Goal: Transaction & Acquisition: Book appointment/travel/reservation

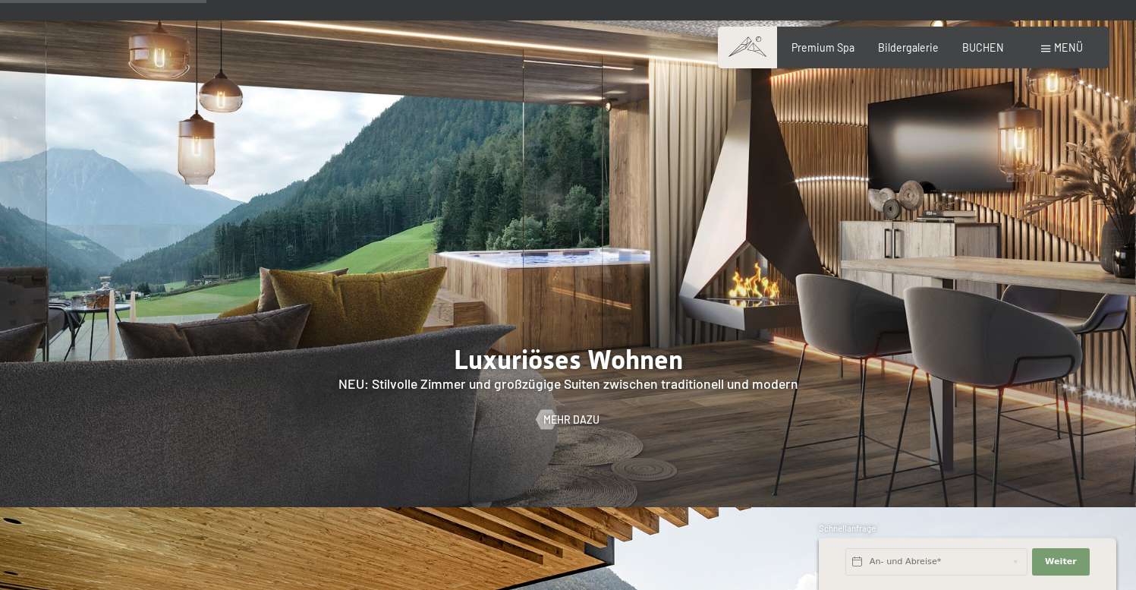
scroll to position [1290, 0]
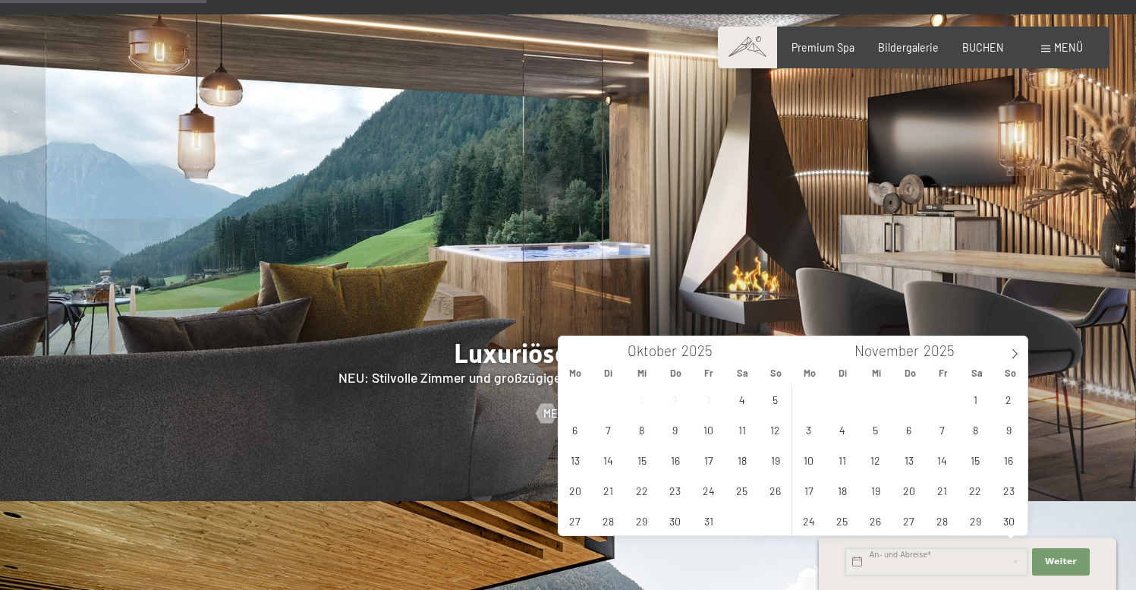
click at [942, 565] on input "text" at bounding box center [937, 561] width 182 height 27
click at [992, 45] on span "BUCHEN" at bounding box center [984, 45] width 42 height 13
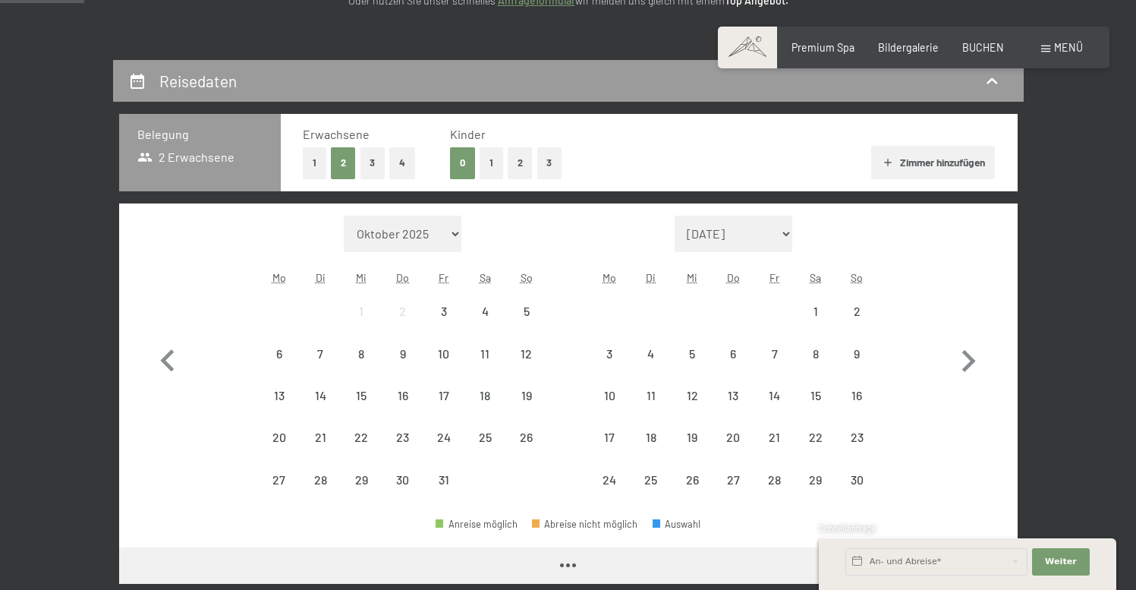
scroll to position [304, 0]
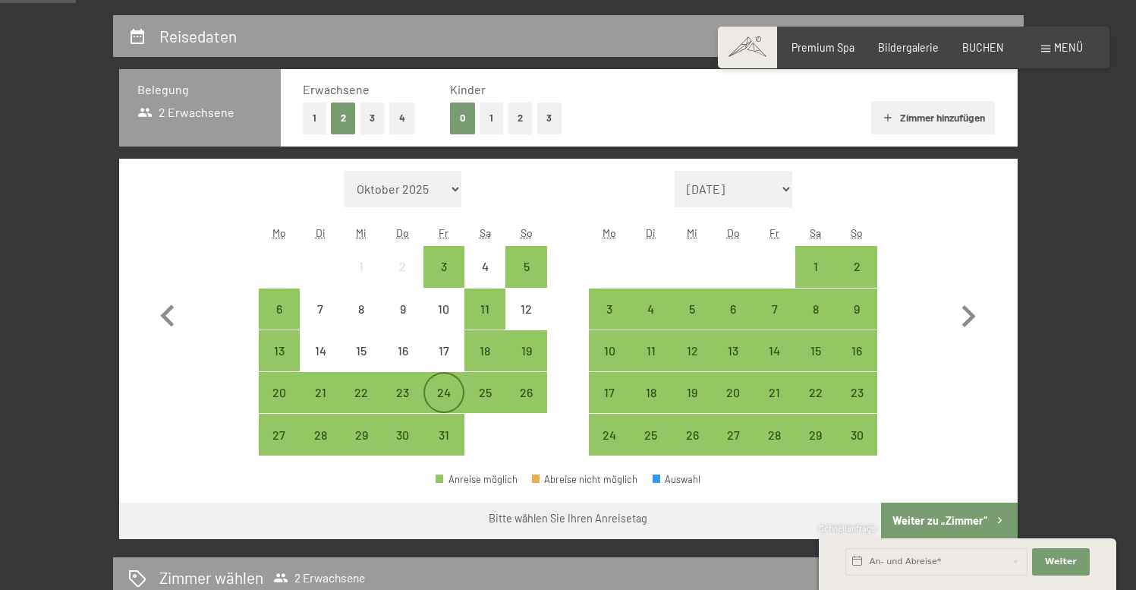
click at [440, 398] on div "24" at bounding box center [444, 405] width 38 height 38
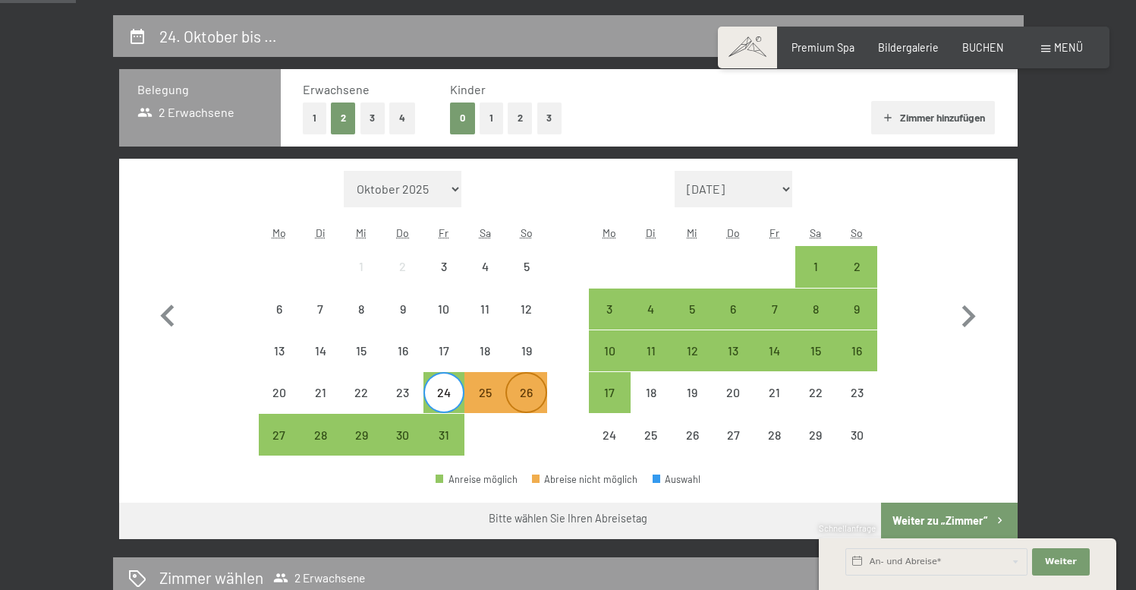
click at [518, 399] on div "26" at bounding box center [526, 405] width 38 height 38
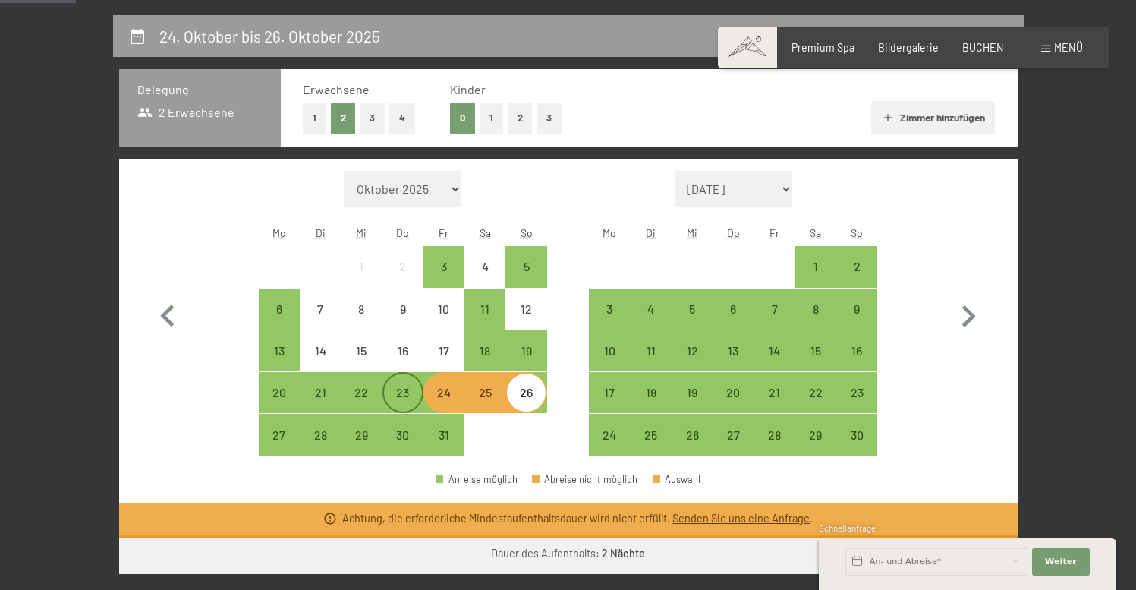
click at [406, 392] on div "23" at bounding box center [403, 405] width 38 height 38
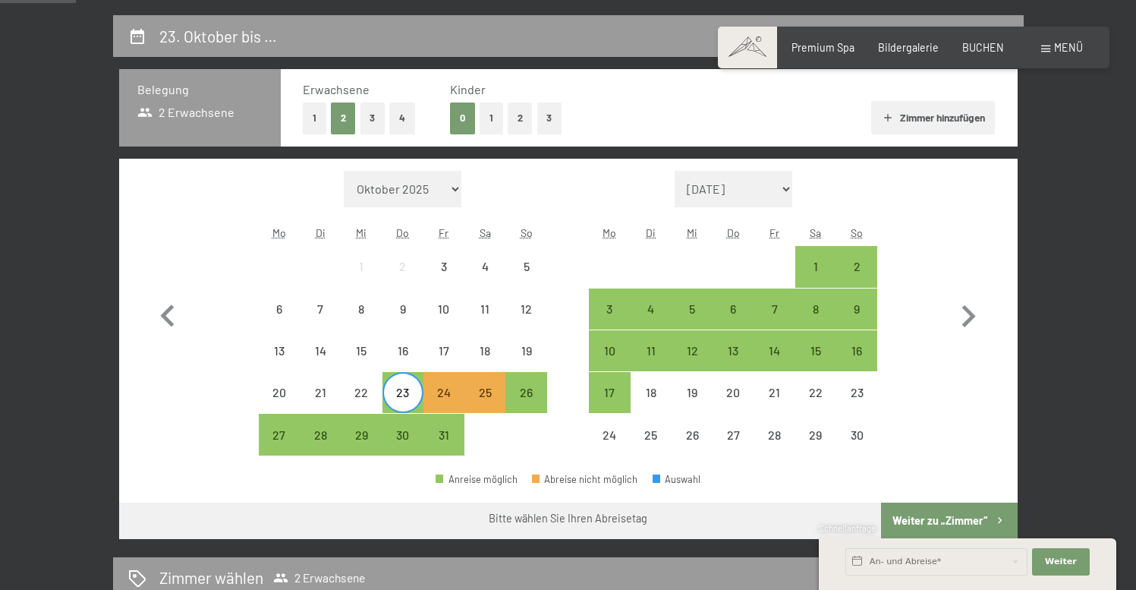
drag, startPoint x: 531, startPoint y: 392, endPoint x: 554, endPoint y: 445, distance: 58.1
click at [531, 392] on div "26" at bounding box center [526, 405] width 38 height 38
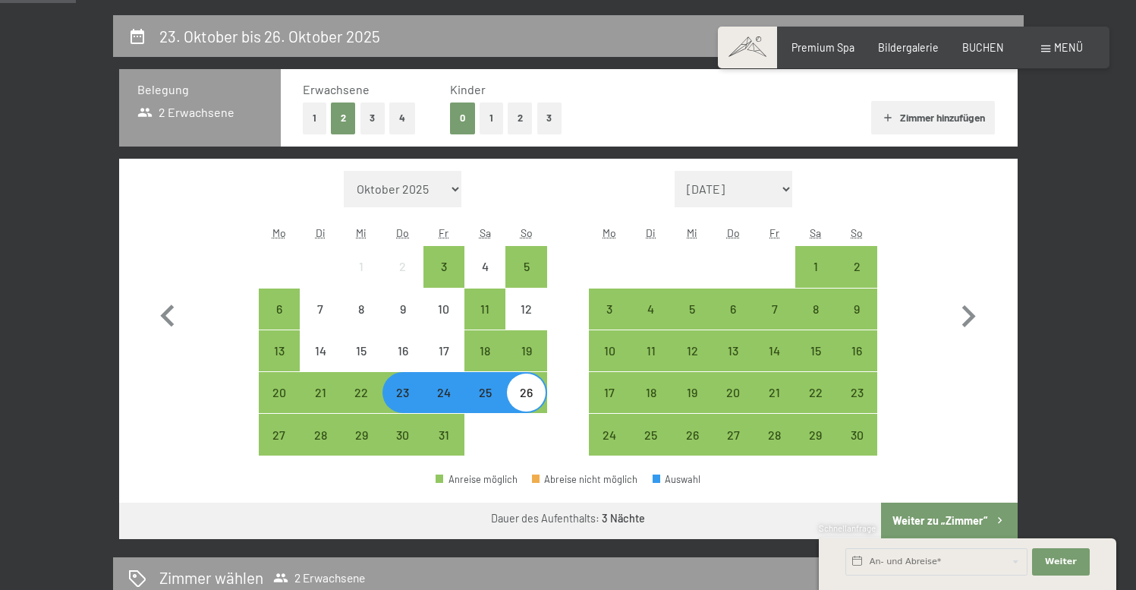
drag, startPoint x: 945, startPoint y: 531, endPoint x: 955, endPoint y: 529, distance: 10.1
click at [944, 531] on div "Schnellanfrage" at bounding box center [968, 529] width 298 height 14
click at [924, 518] on button "Weiter zu „Zimmer“" at bounding box center [949, 521] width 136 height 36
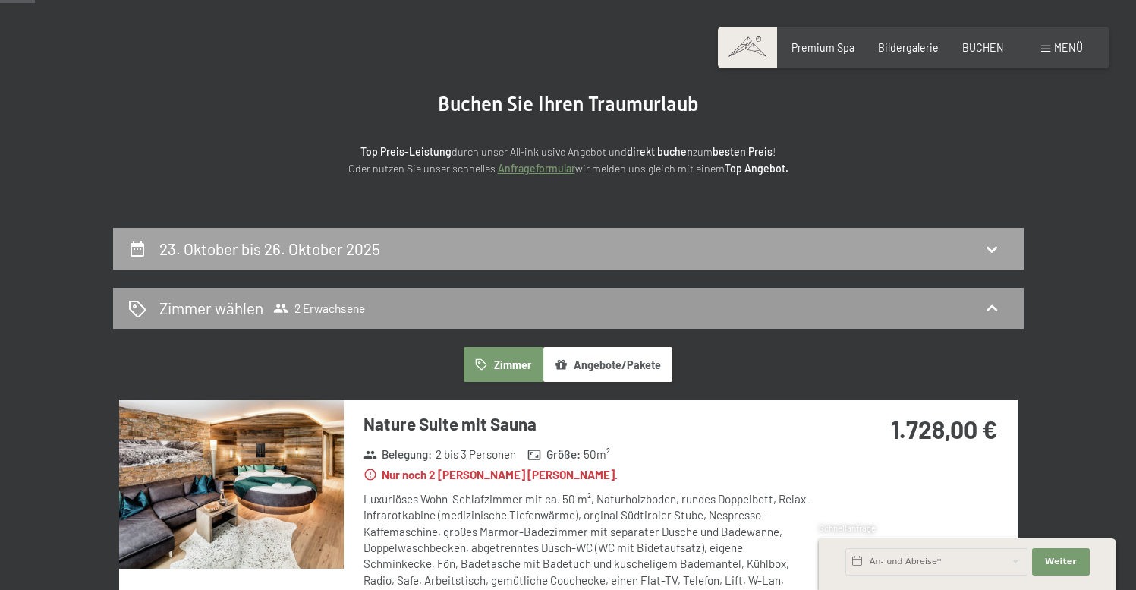
scroll to position [0, 0]
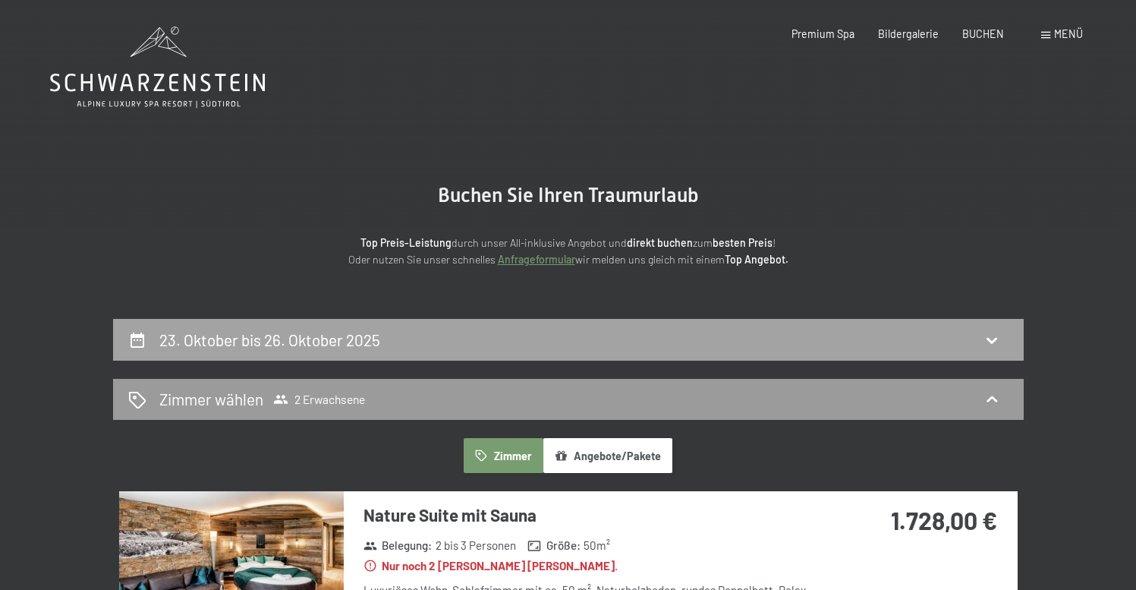
click at [247, 341] on h2 "23. Oktober bis 26. Oktober 2025" at bounding box center [269, 339] width 221 height 19
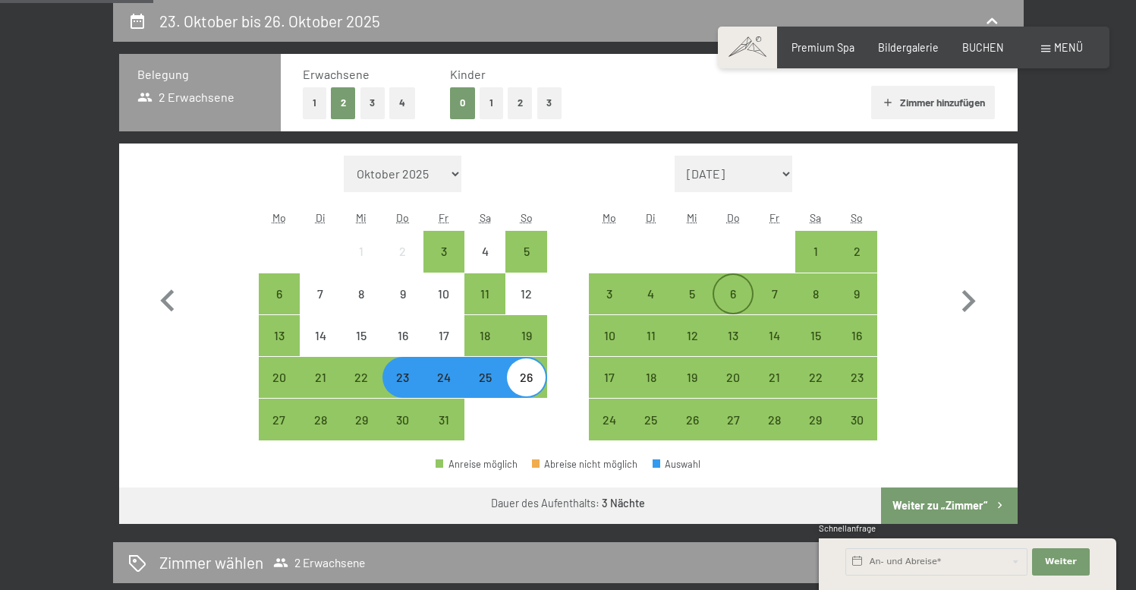
click at [739, 292] on div "6" at bounding box center [733, 307] width 38 height 38
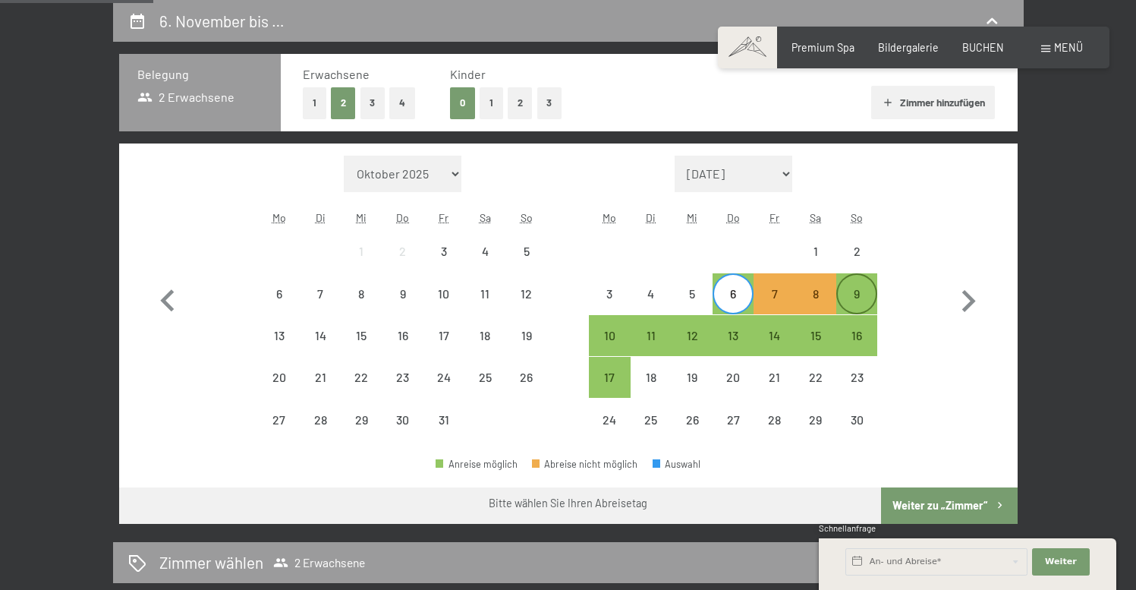
click at [861, 298] on div "9" at bounding box center [857, 307] width 38 height 38
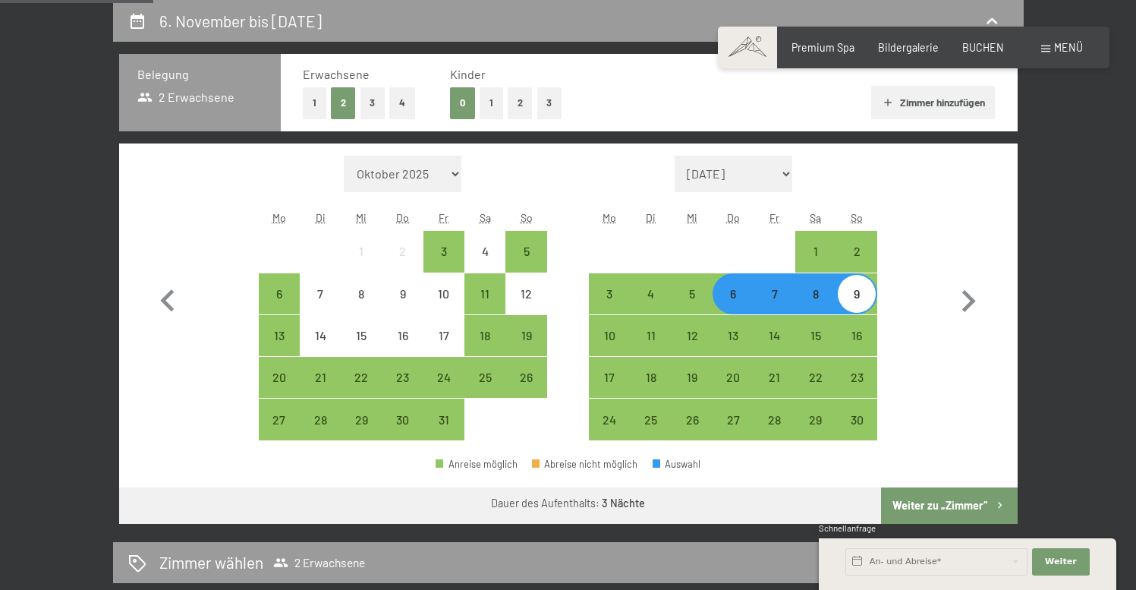
click at [950, 512] on button "Weiter zu „Zimmer“" at bounding box center [949, 505] width 136 height 36
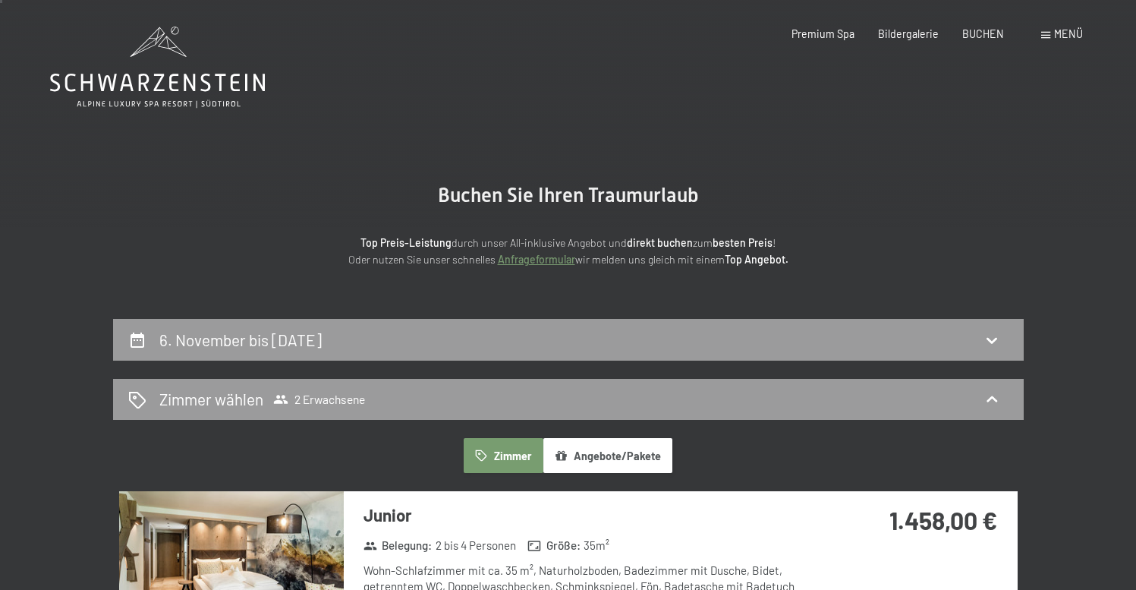
scroll to position [76, 0]
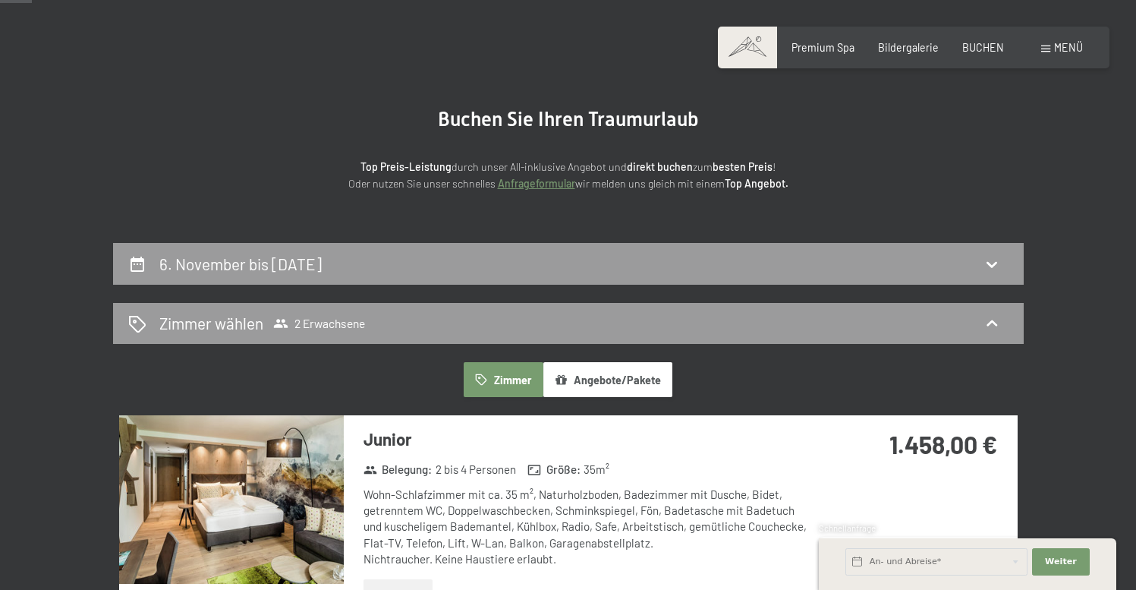
click at [631, 392] on button "Angebote/Pakete" at bounding box center [608, 379] width 129 height 35
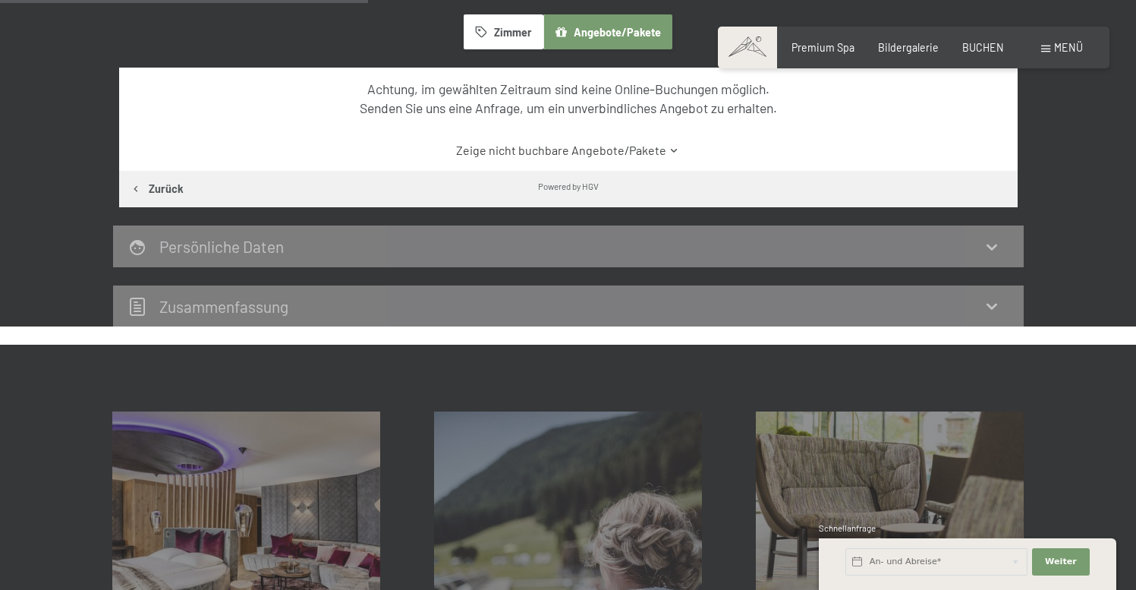
scroll to position [455, 0]
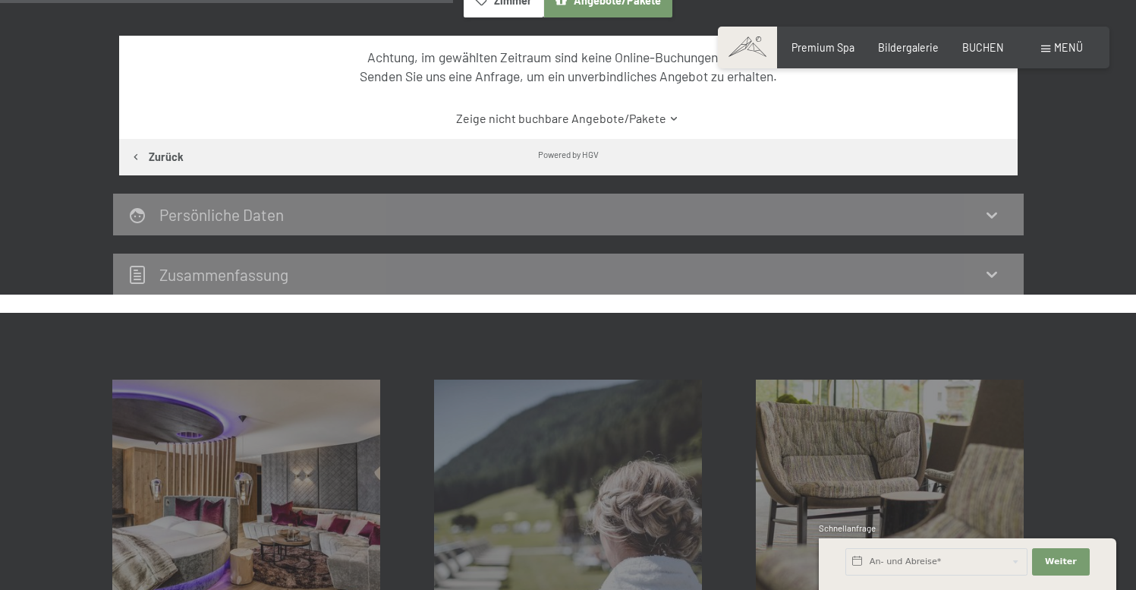
click at [481, 203] on div "Persönliche Daten" at bounding box center [568, 214] width 881 height 22
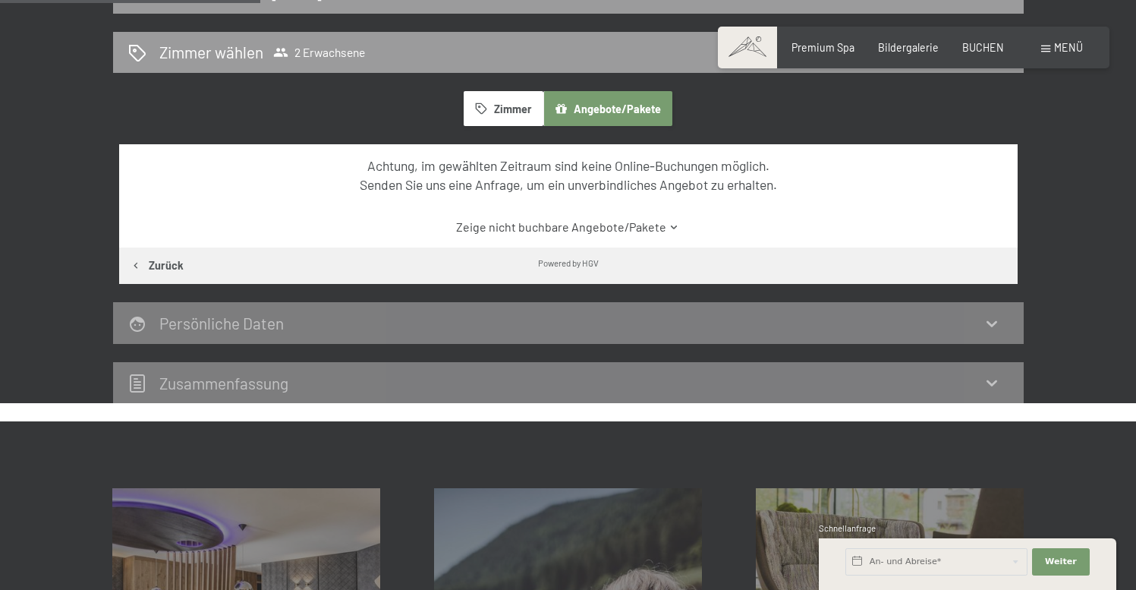
scroll to position [228, 0]
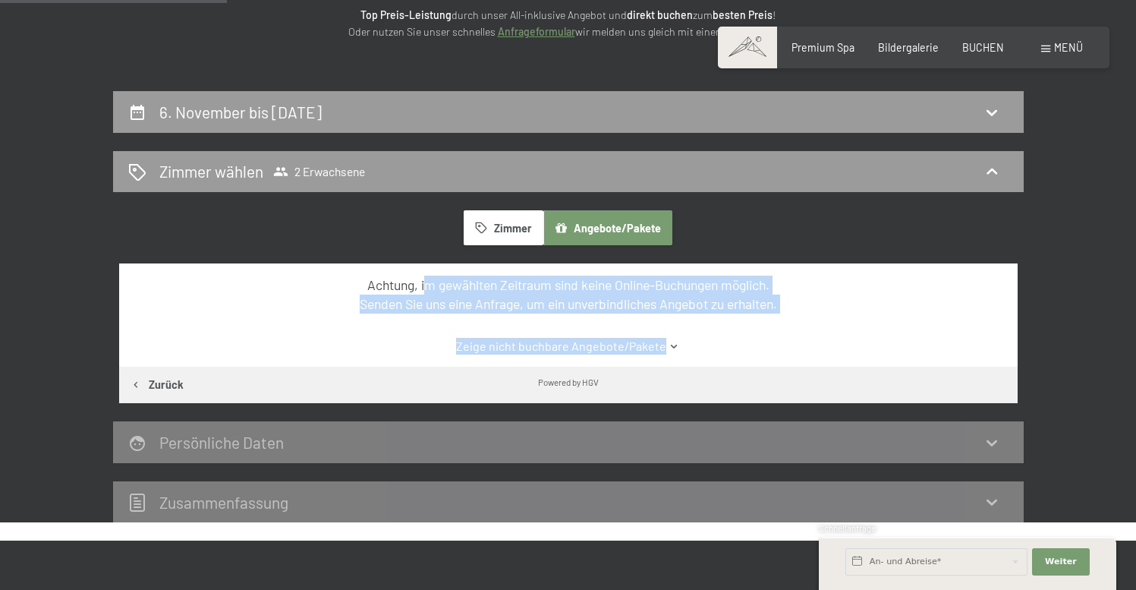
drag, startPoint x: 427, startPoint y: 282, endPoint x: 664, endPoint y: 323, distance: 241.1
click at [664, 323] on div "Achtung, im gewählten Zeitraum sind keine Online-Buchungen möglich. Senden Sie …" at bounding box center [568, 314] width 899 height 103
click at [907, 298] on div "Achtung, im gewählten Zeitraum sind keine Online-Buchungen möglich. Senden Sie …" at bounding box center [568, 294] width 845 height 37
